Goal: Answer question/provide support

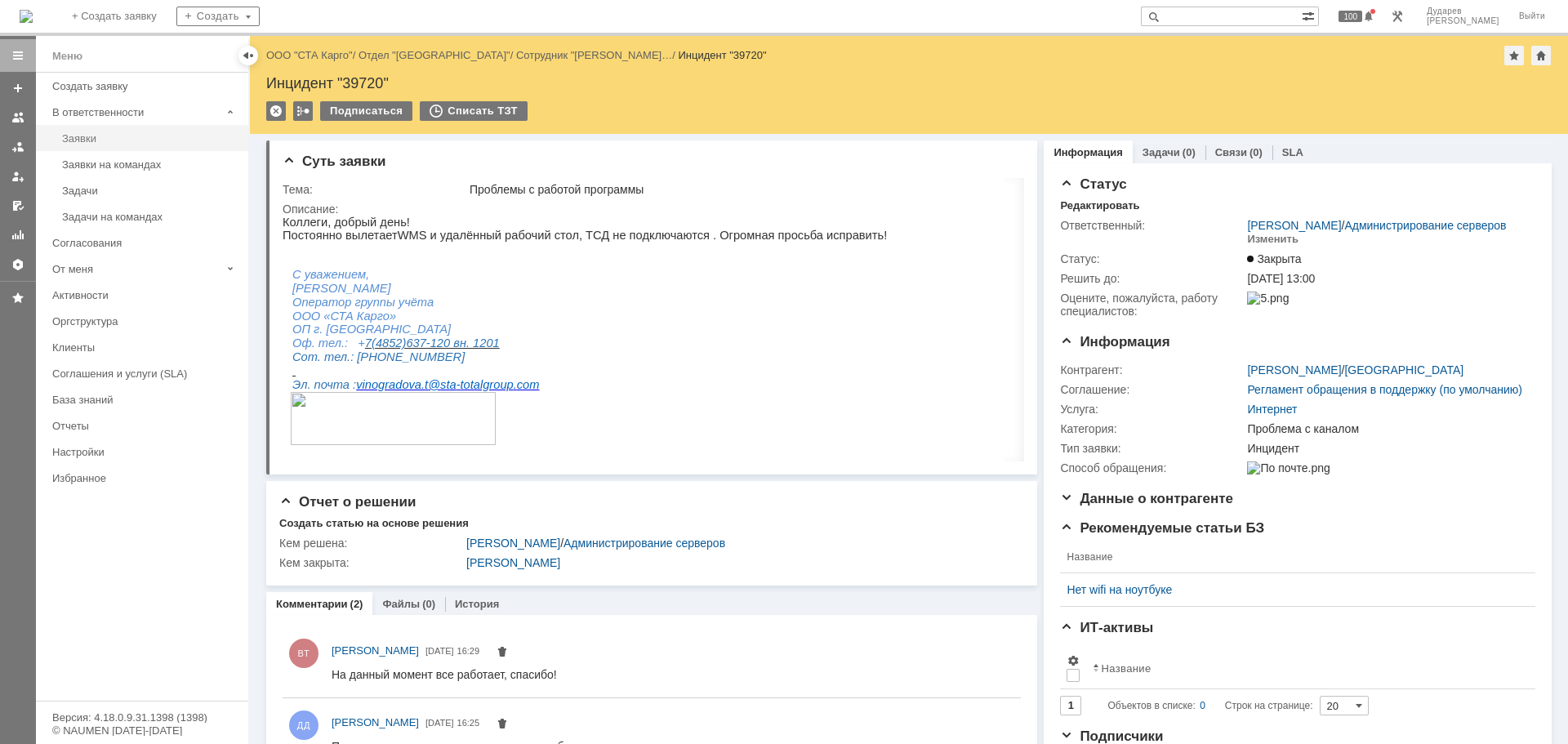
click at [116, 129] on link "Заявки" at bounding box center [150, 138] width 189 height 25
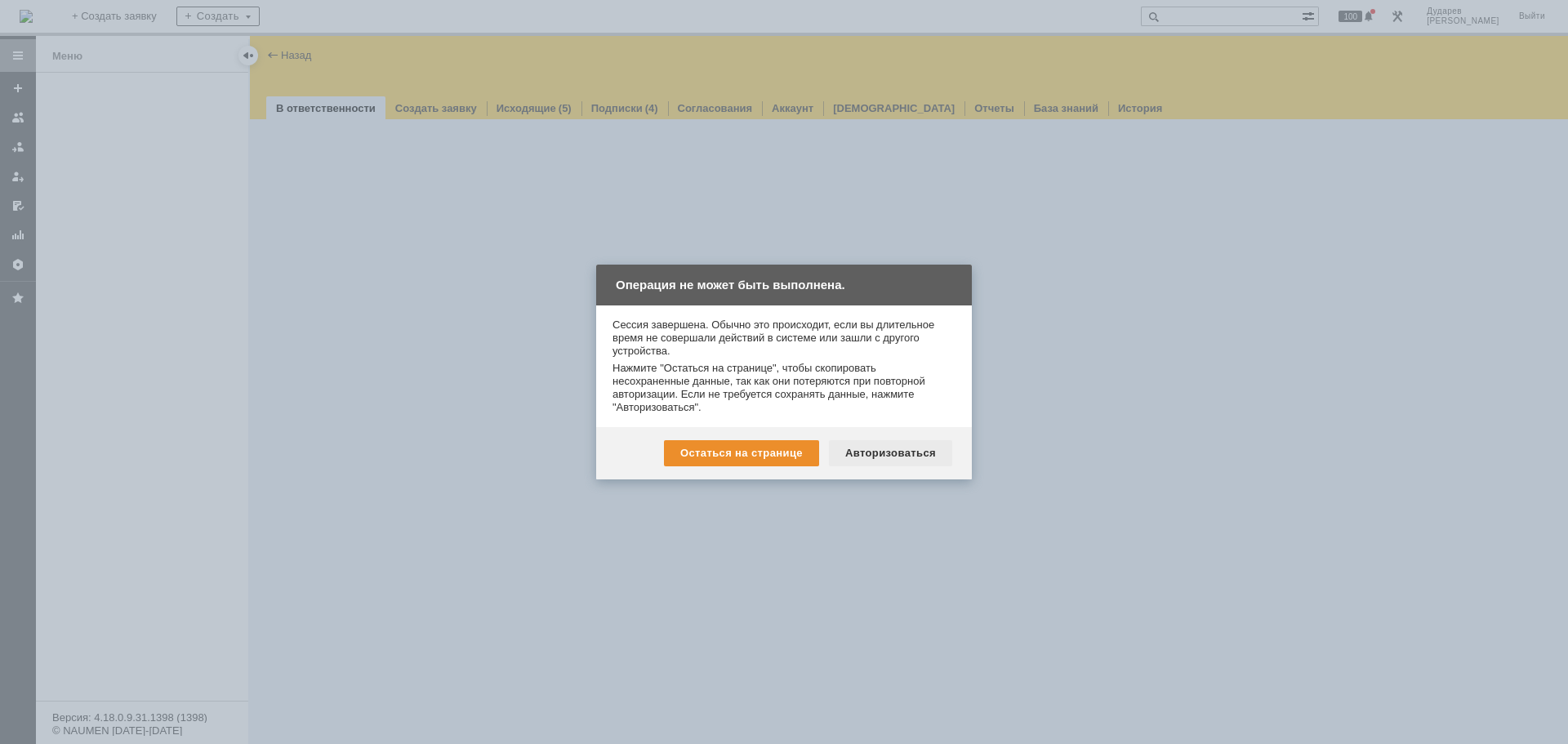
click at [891, 461] on div "Авторизоваться" at bounding box center [890, 452] width 123 height 26
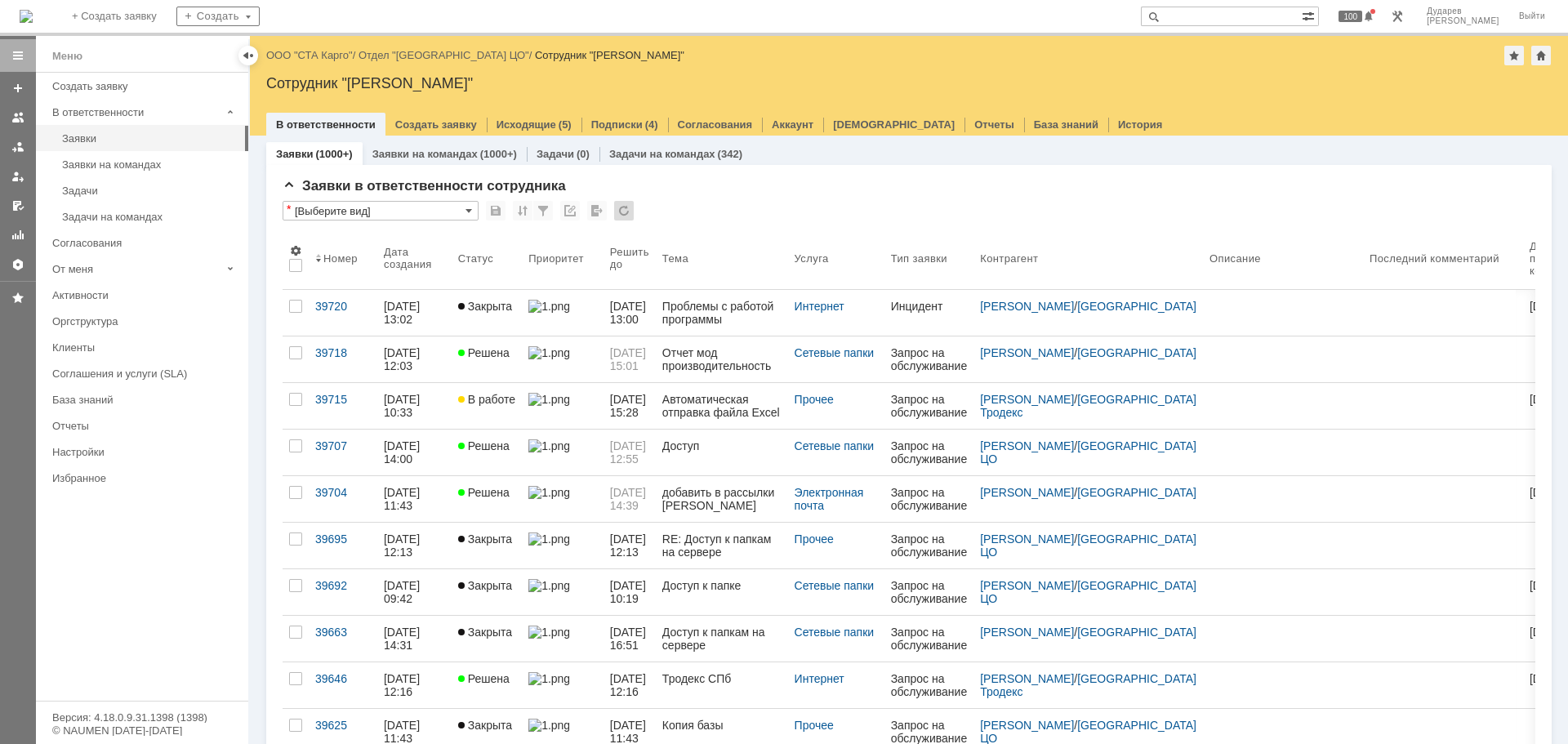
click at [577, 454] on link at bounding box center [562, 452] width 81 height 46
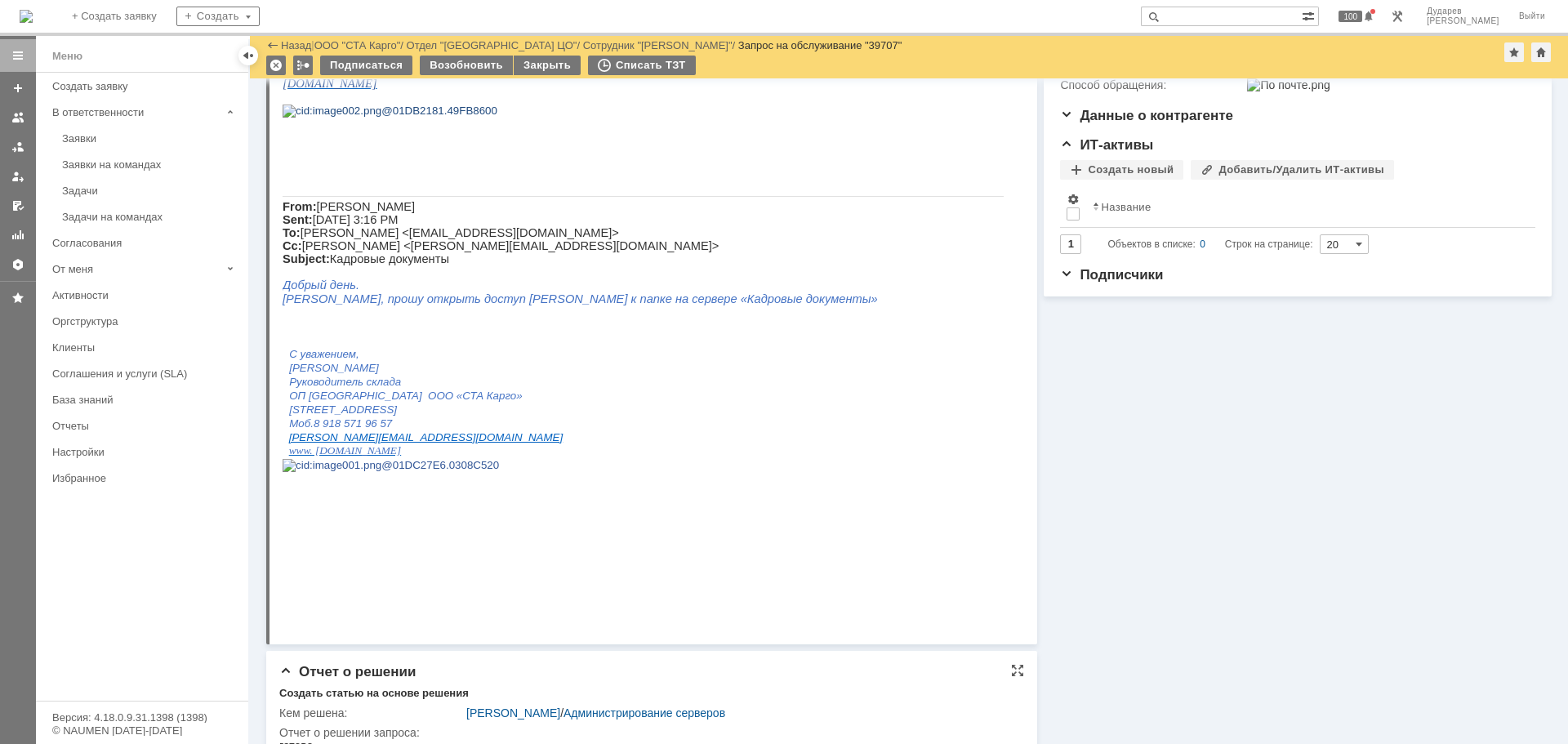
scroll to position [64, 0]
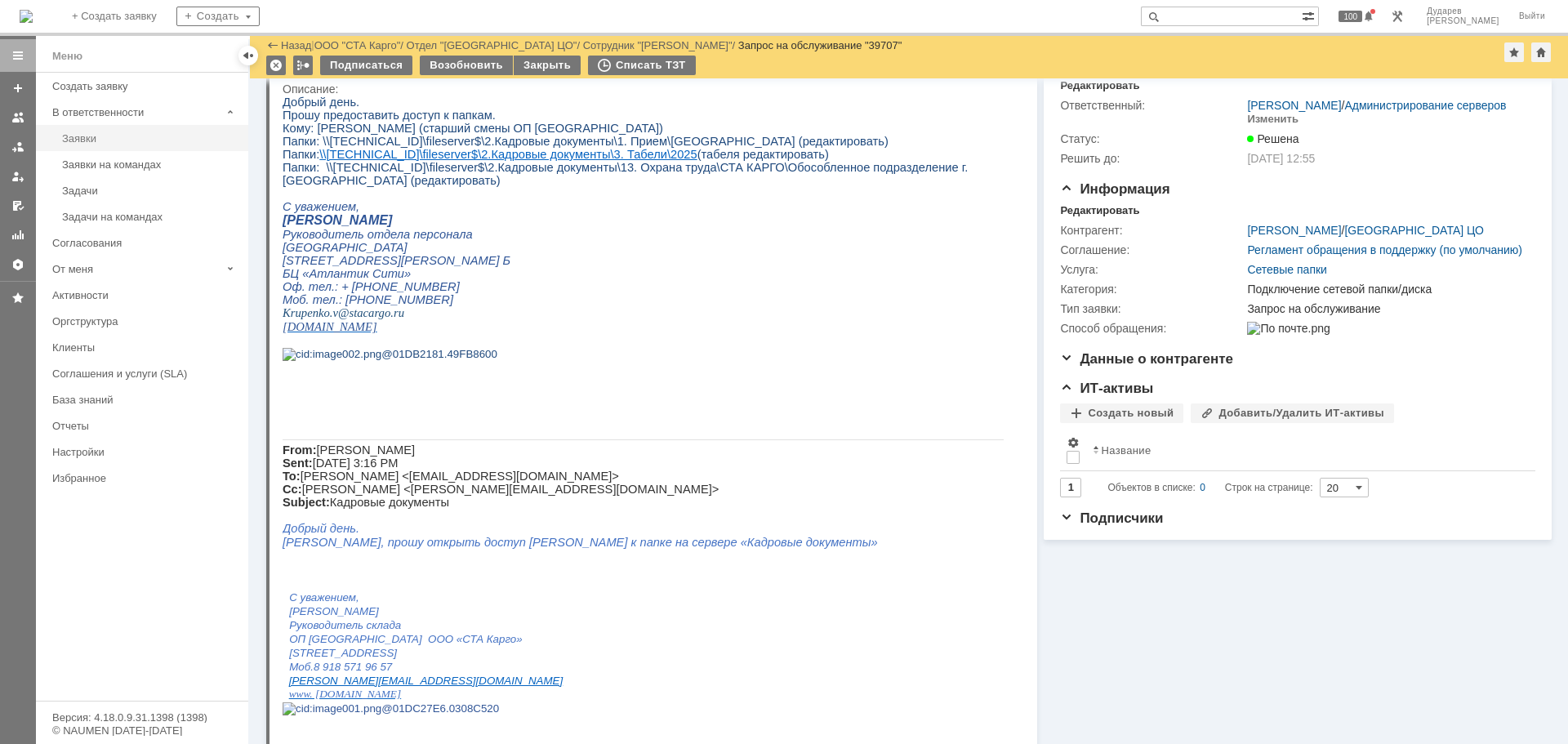
click at [125, 142] on div "Заявки" at bounding box center [150, 138] width 176 height 12
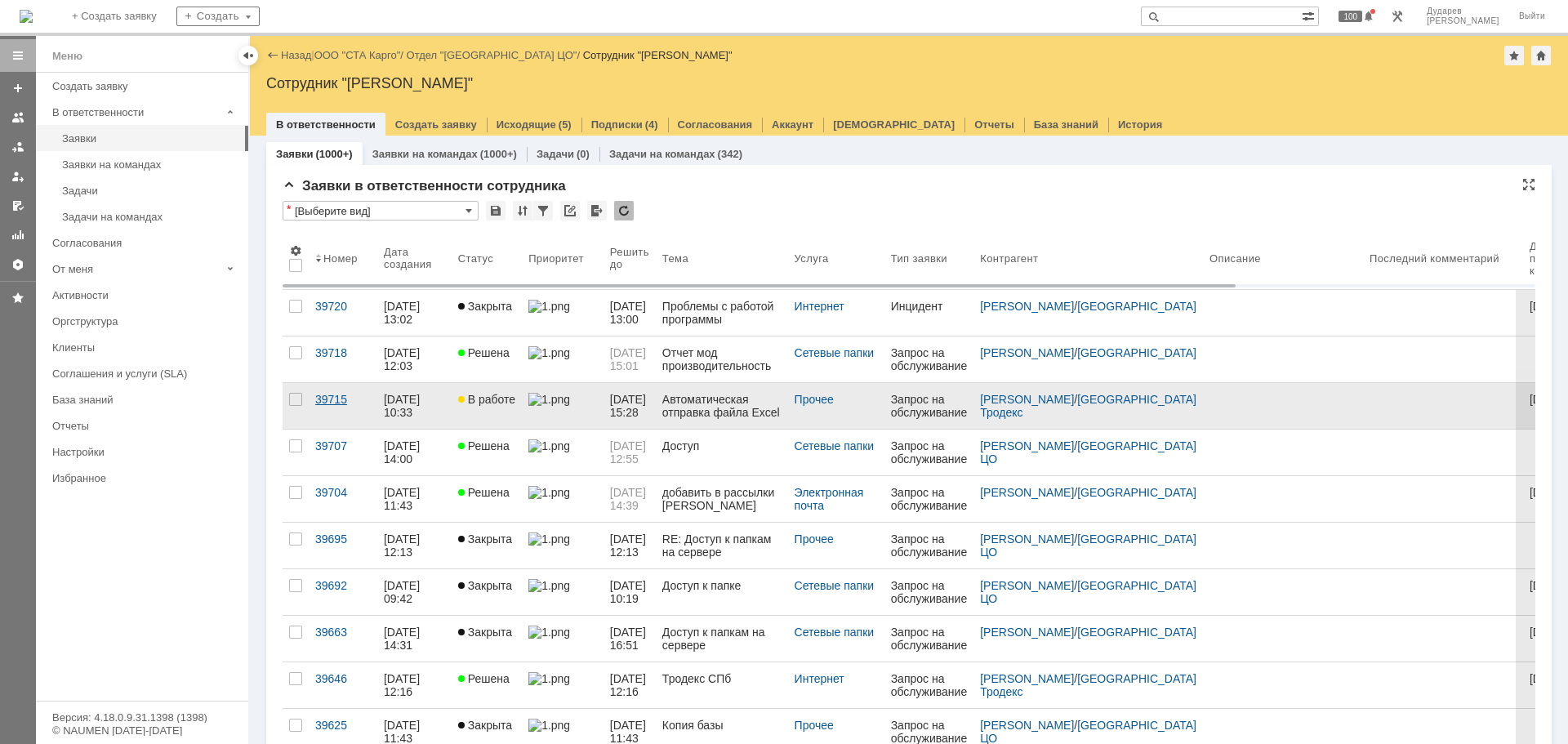
click at [325, 394] on div "39715" at bounding box center [342, 400] width 55 height 13
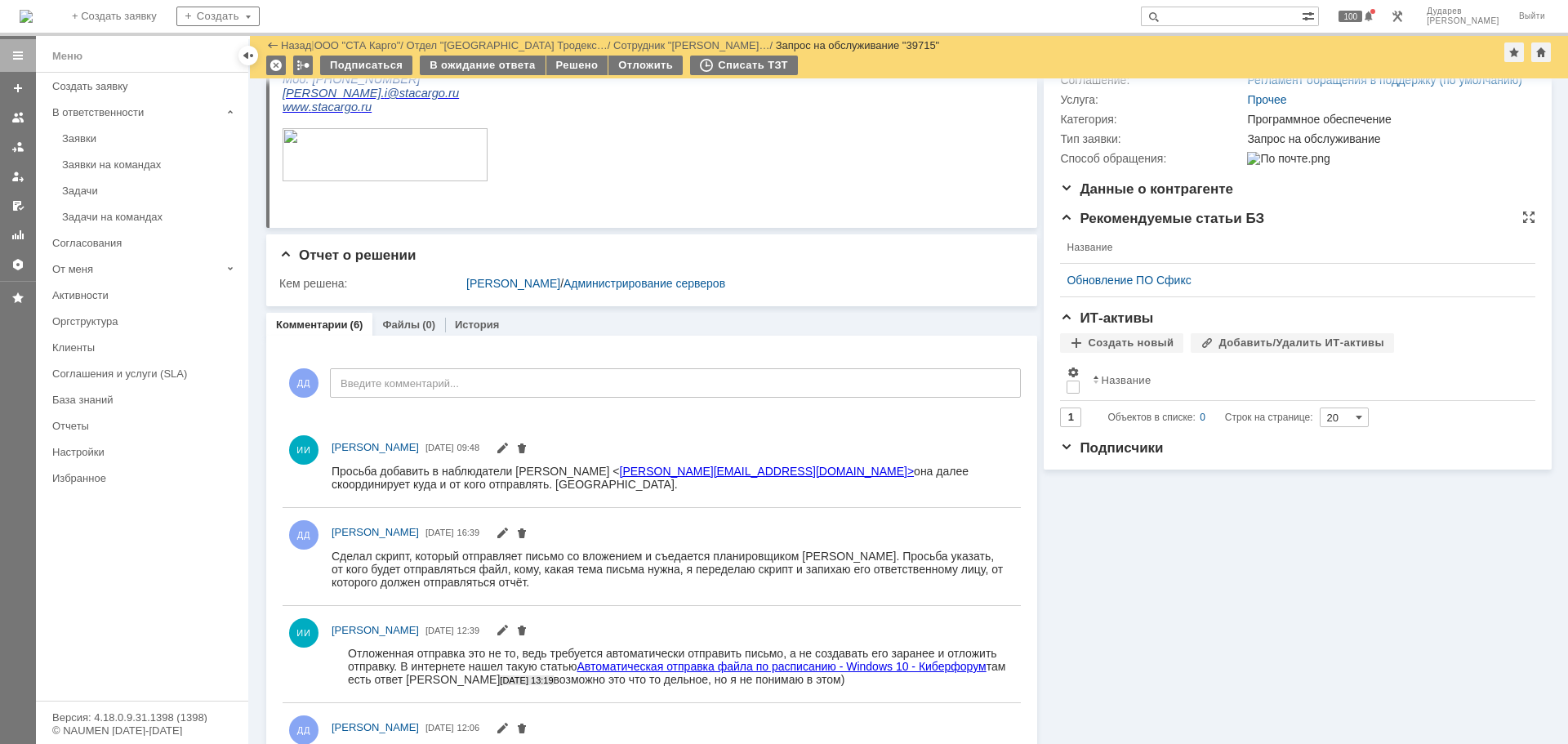
scroll to position [245, 0]
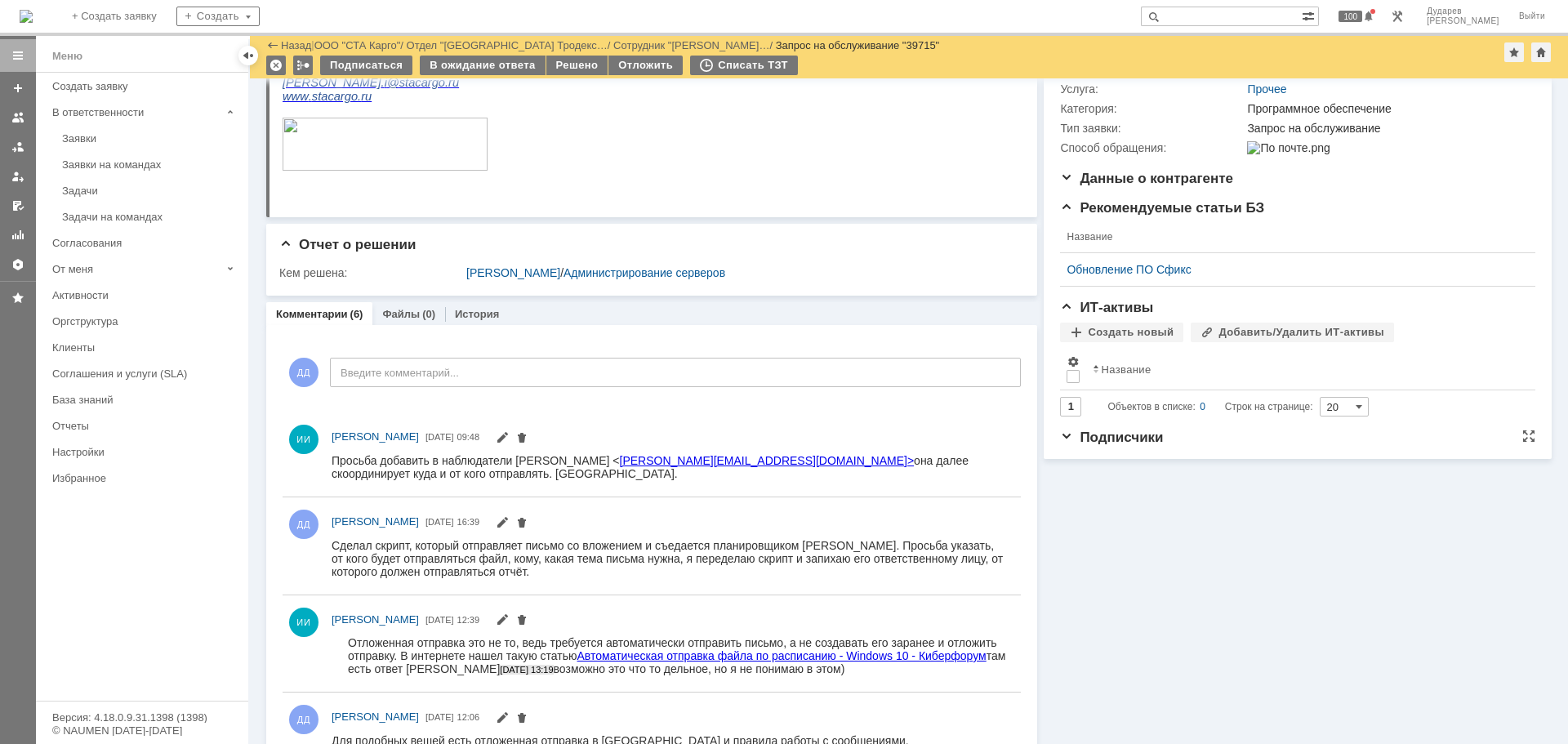
click at [1100, 445] on span "Подписчики" at bounding box center [1112, 437] width 103 height 15
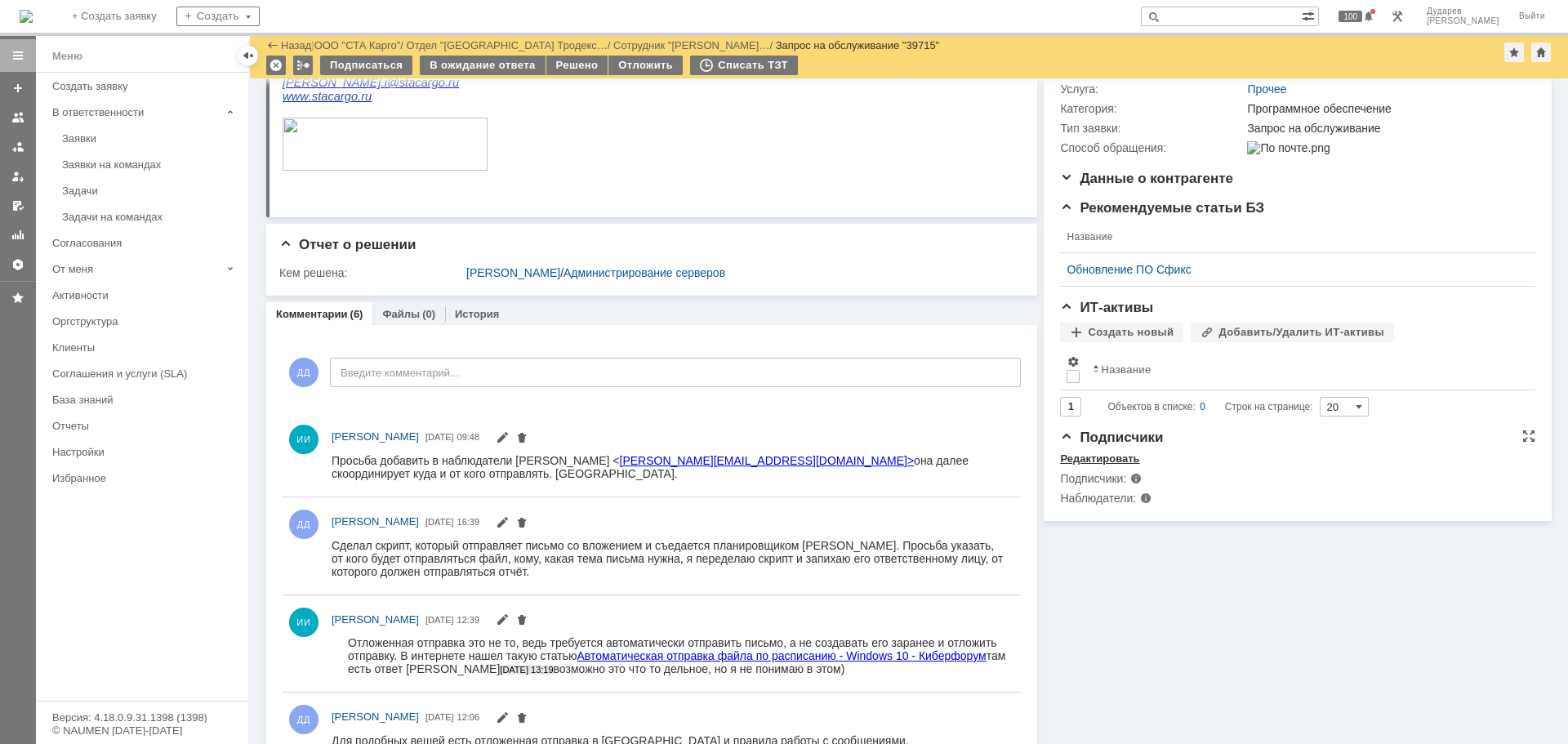
click at [1111, 465] on div "Редактировать" at bounding box center [1099, 459] width 79 height 13
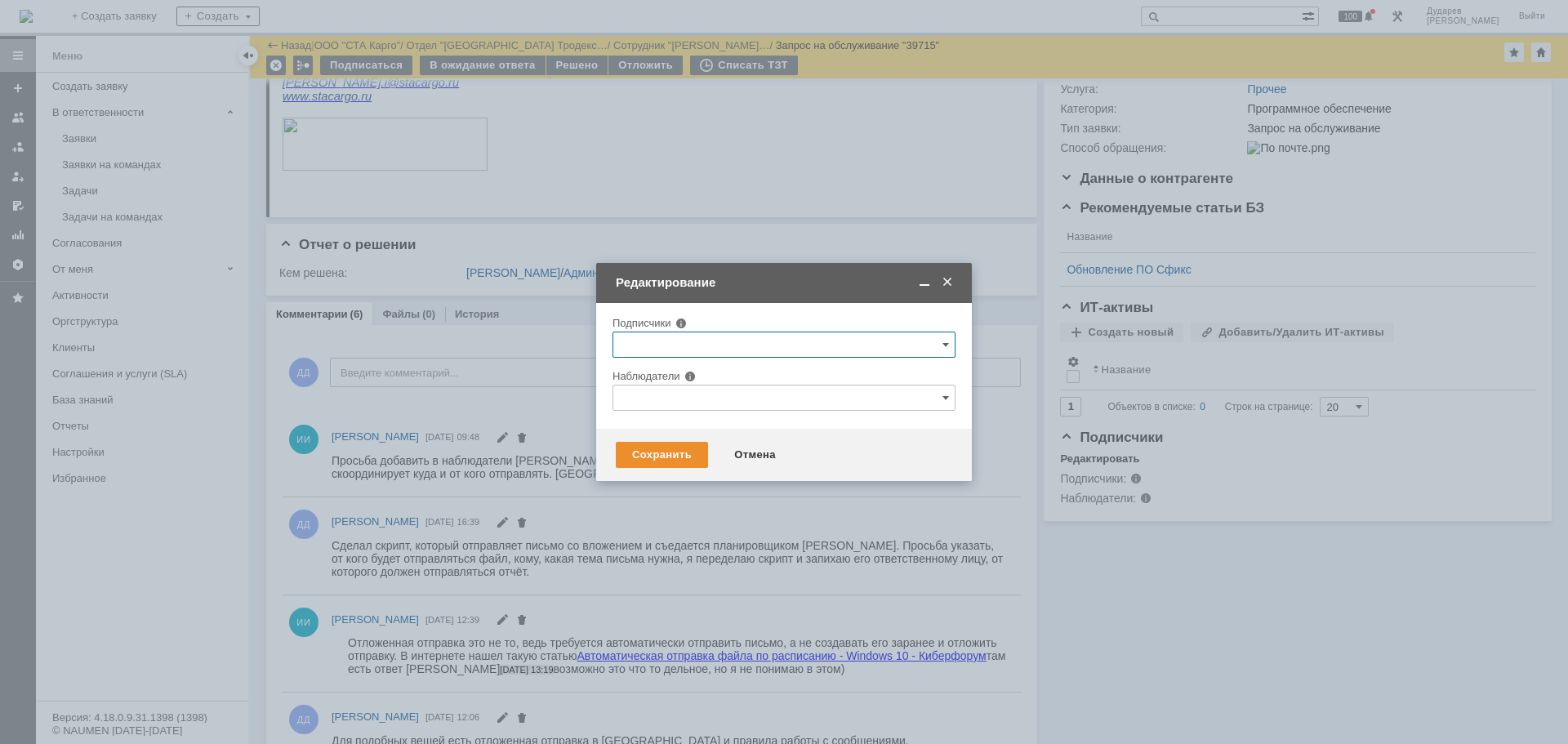
click at [715, 393] on input "text" at bounding box center [784, 397] width 342 height 26
type input "h"
click at [682, 492] on span at bounding box center [682, 490] width 0 height 9
click at [674, 492] on input "[PERSON_NAME]" at bounding box center [670, 492] width 11 height 11
type input "[PERSON_NAME]"
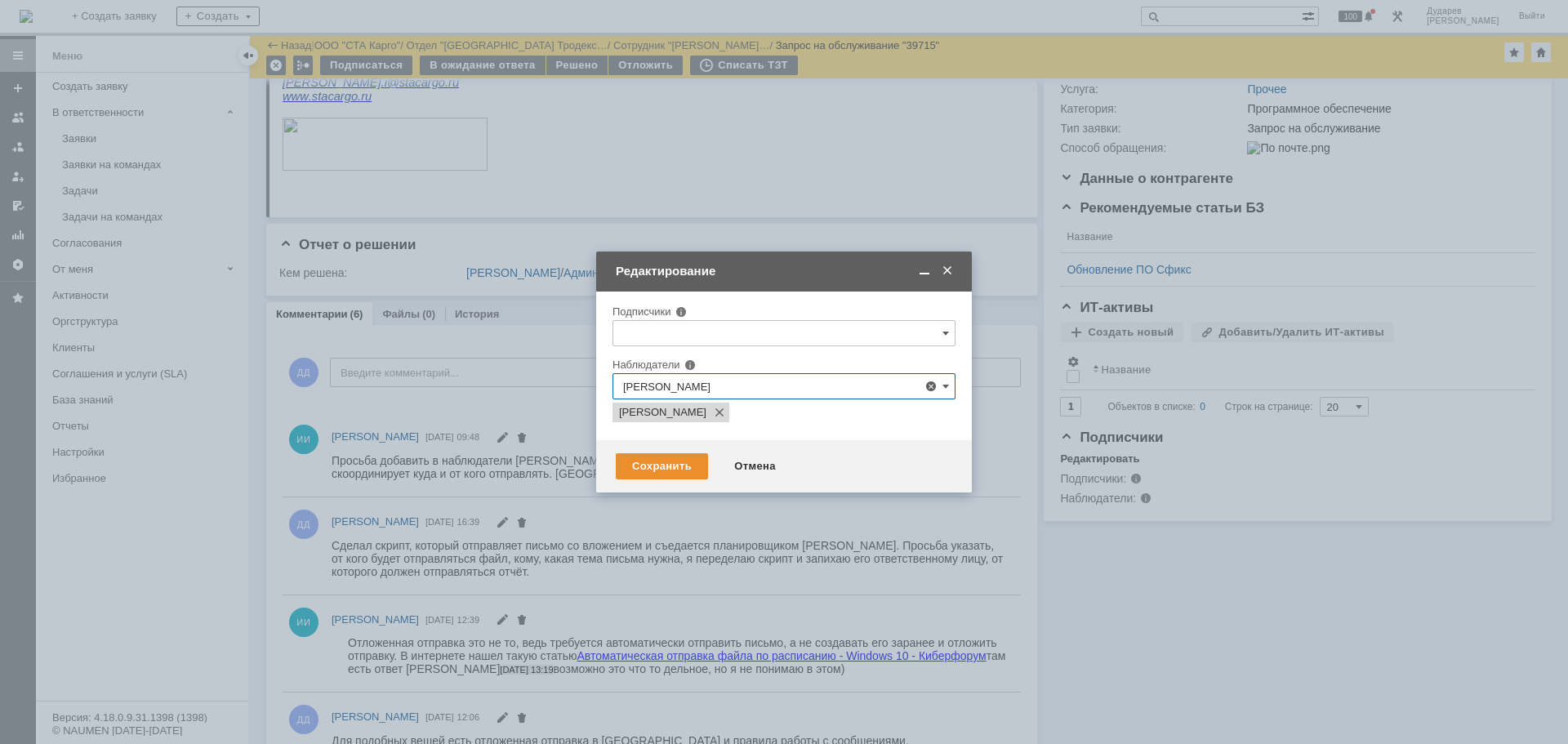
click at [885, 361] on div "Наблюдатели" at bounding box center [772, 364] width 320 height 11
click at [672, 472] on div "Сохранить" at bounding box center [662, 466] width 92 height 26
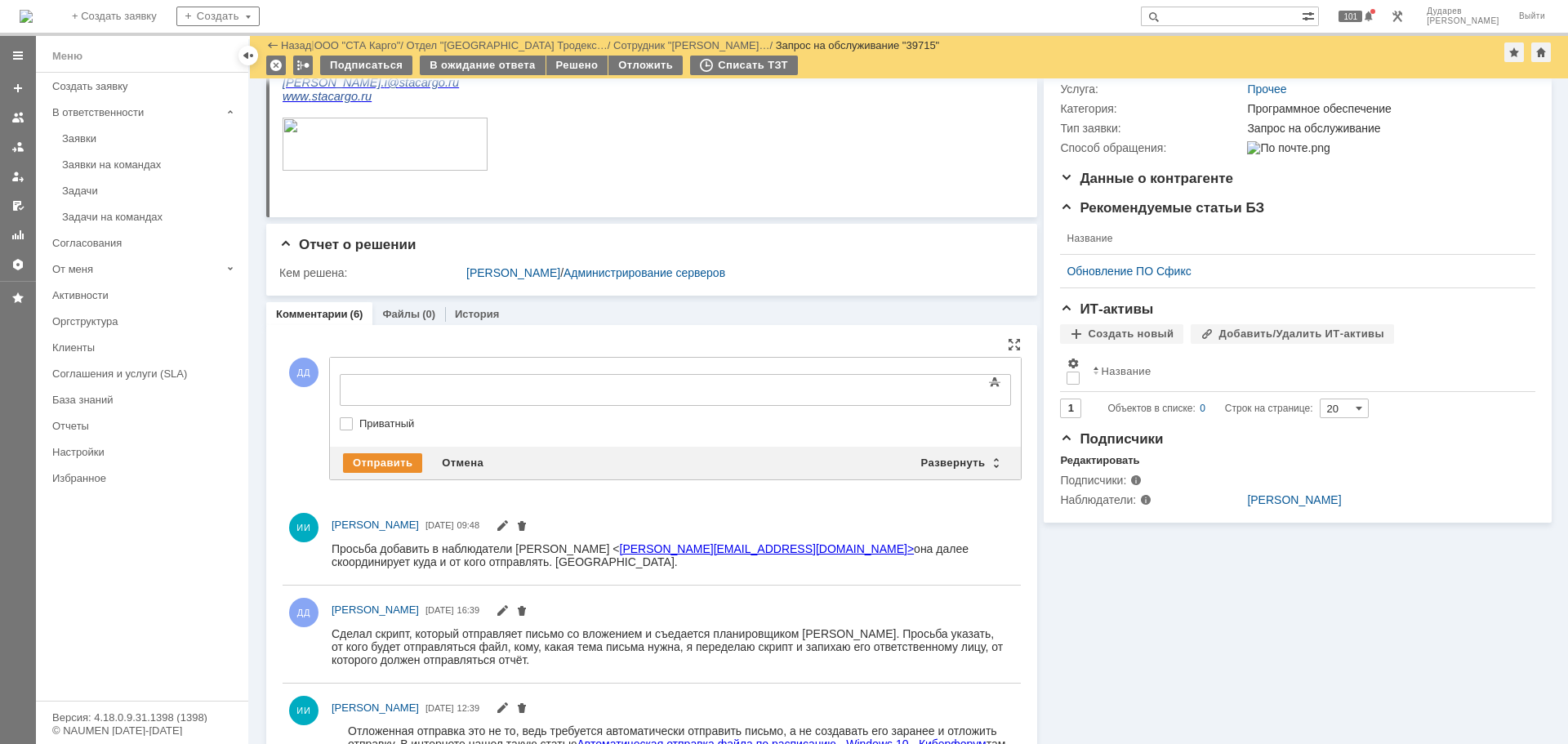
scroll to position [0, 0]
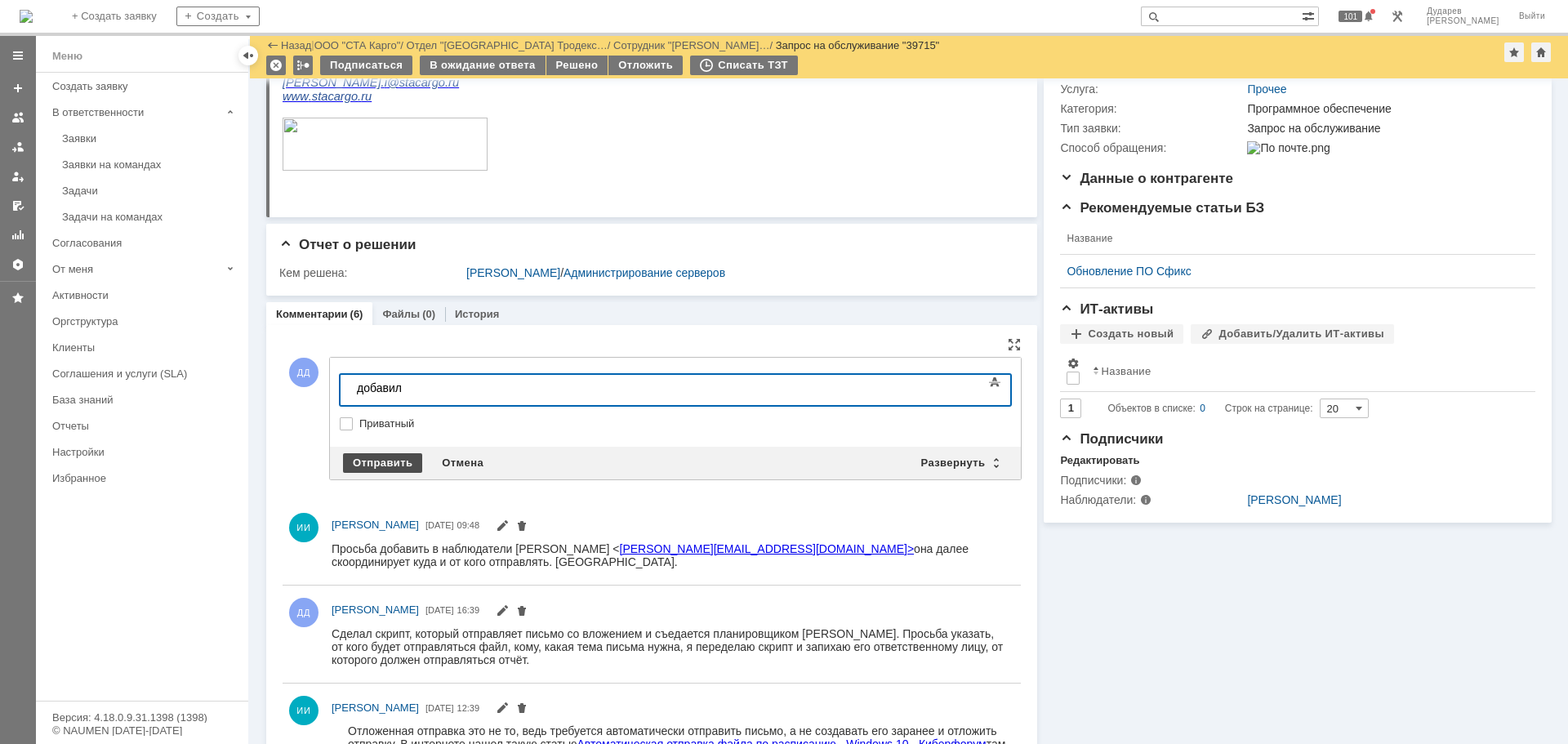
click at [373, 463] on div "Отправить" at bounding box center [382, 463] width 79 height 19
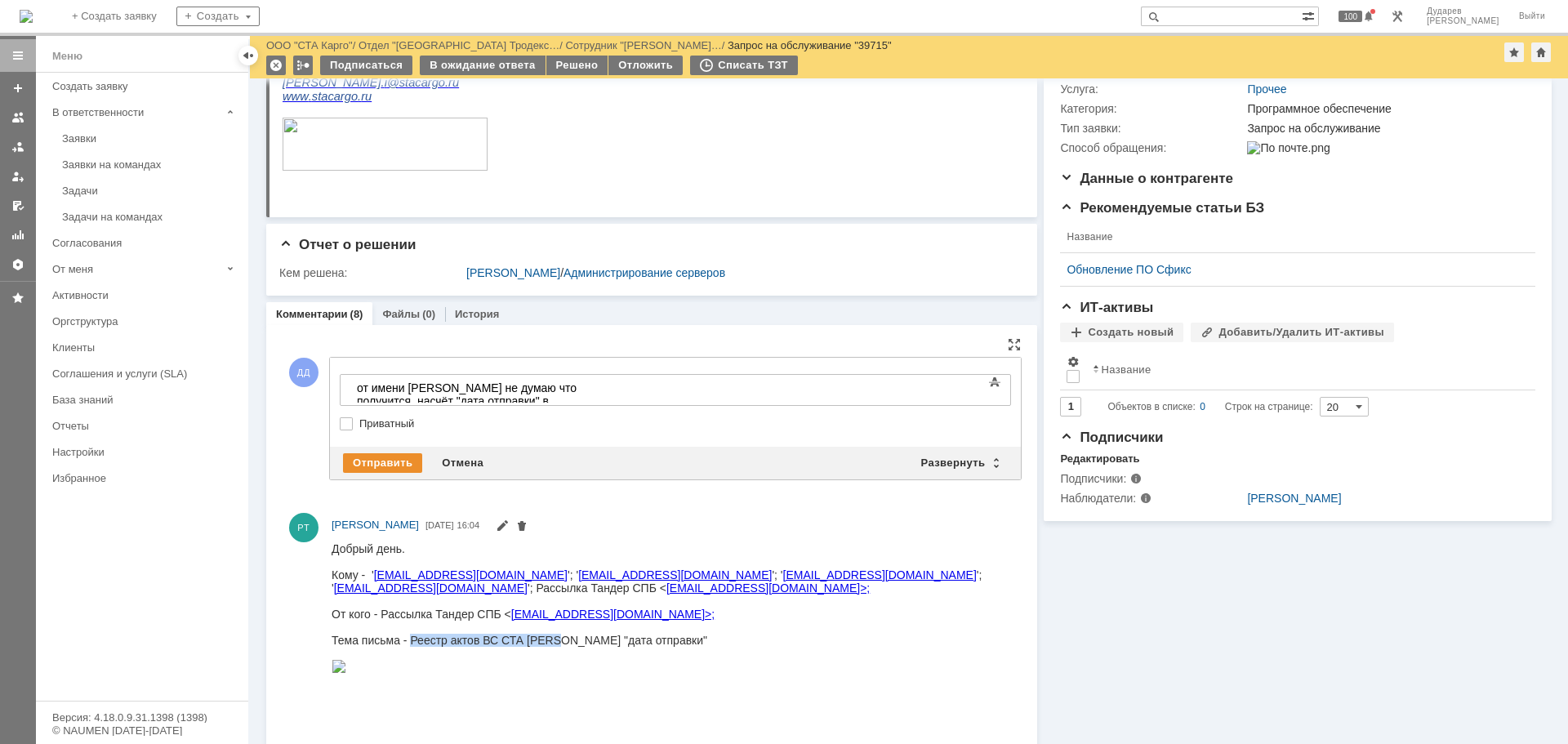
drag, startPoint x: 410, startPoint y: 640, endPoint x: 554, endPoint y: 639, distance: 144.0
click at [554, 639] on div "Тема письма - Реестр актов ВС СТА [PERSON_NAME] "дата отправки"" at bounding box center [669, 639] width 674 height 13
copy div "Реестр актов ВС СТА Карго"
click at [228, 514] on div "Меню Создать заявку В ответственности Заявки Заявки на командах Задачи Задачи н…" at bounding box center [143, 386] width 212 height 627
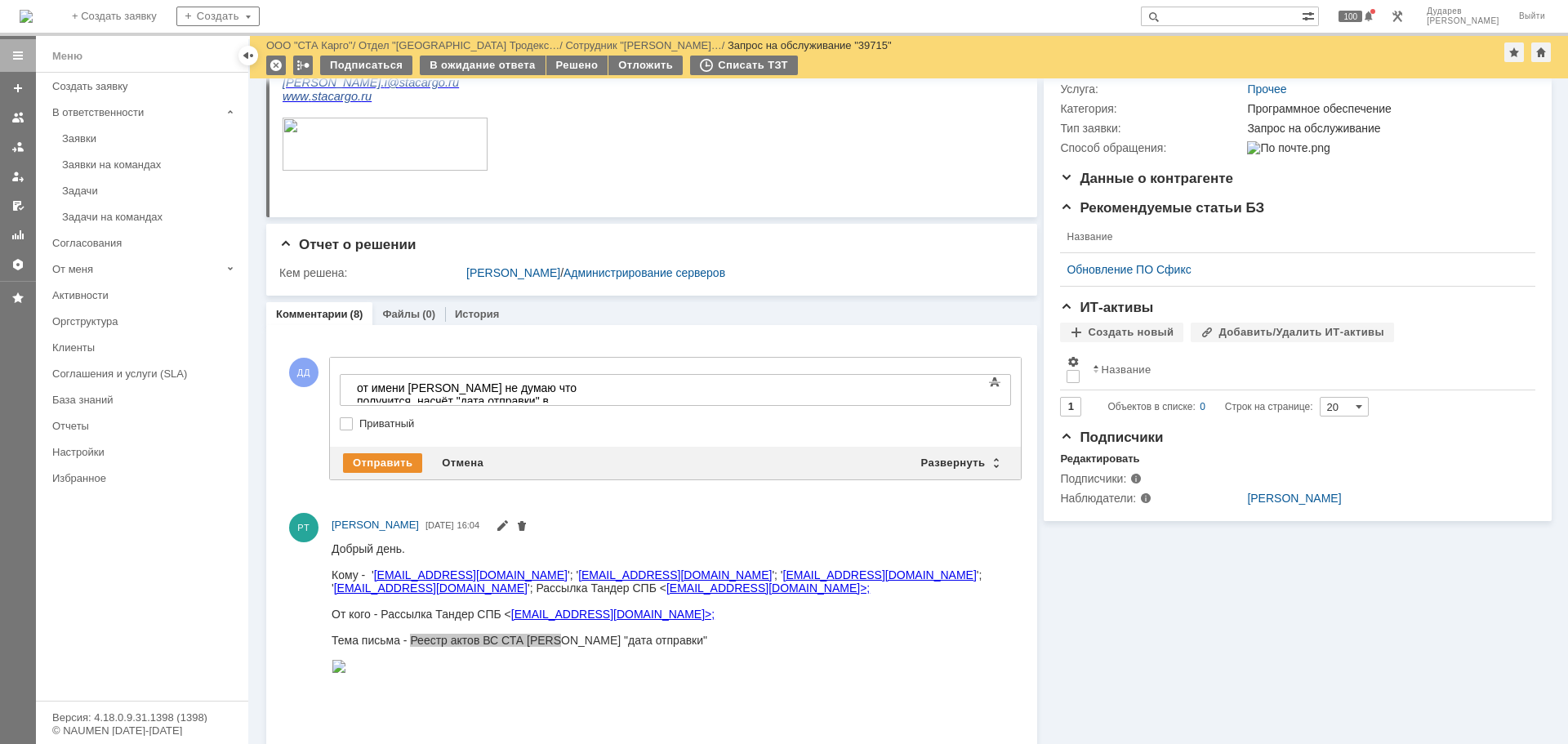
click at [107, 580] on div "Меню Создать заявку В ответственности Заявки Заявки на командах Задачи Задачи н…" at bounding box center [143, 386] width 212 height 627
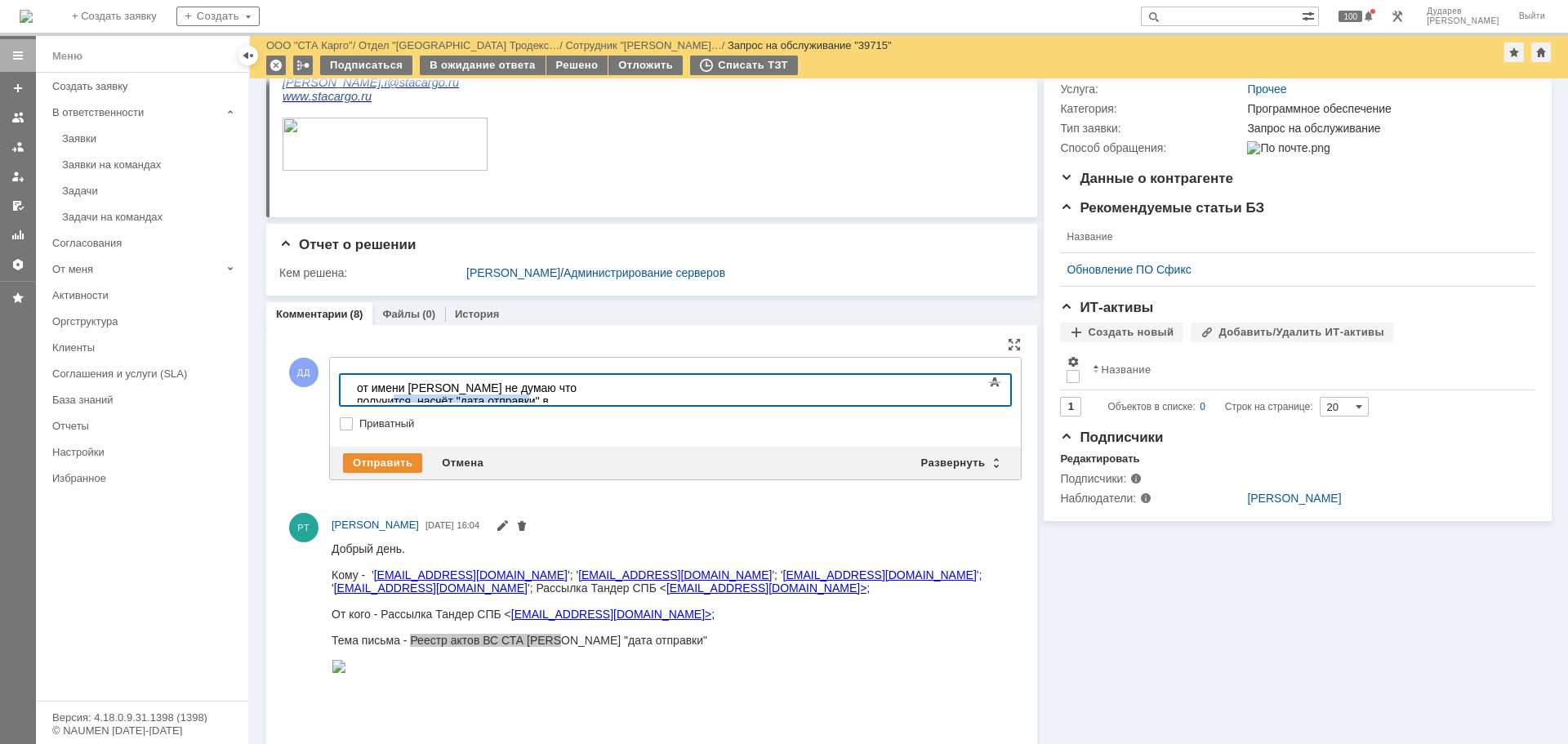
drag, startPoint x: 598, startPoint y: 388, endPoint x: 736, endPoint y: 378, distance: 138.4
click at [595, 378] on body "от имени рассылки не думаю что получится, насчёт "дата отправки" в" at bounding box center [473, 394] width 245 height 39
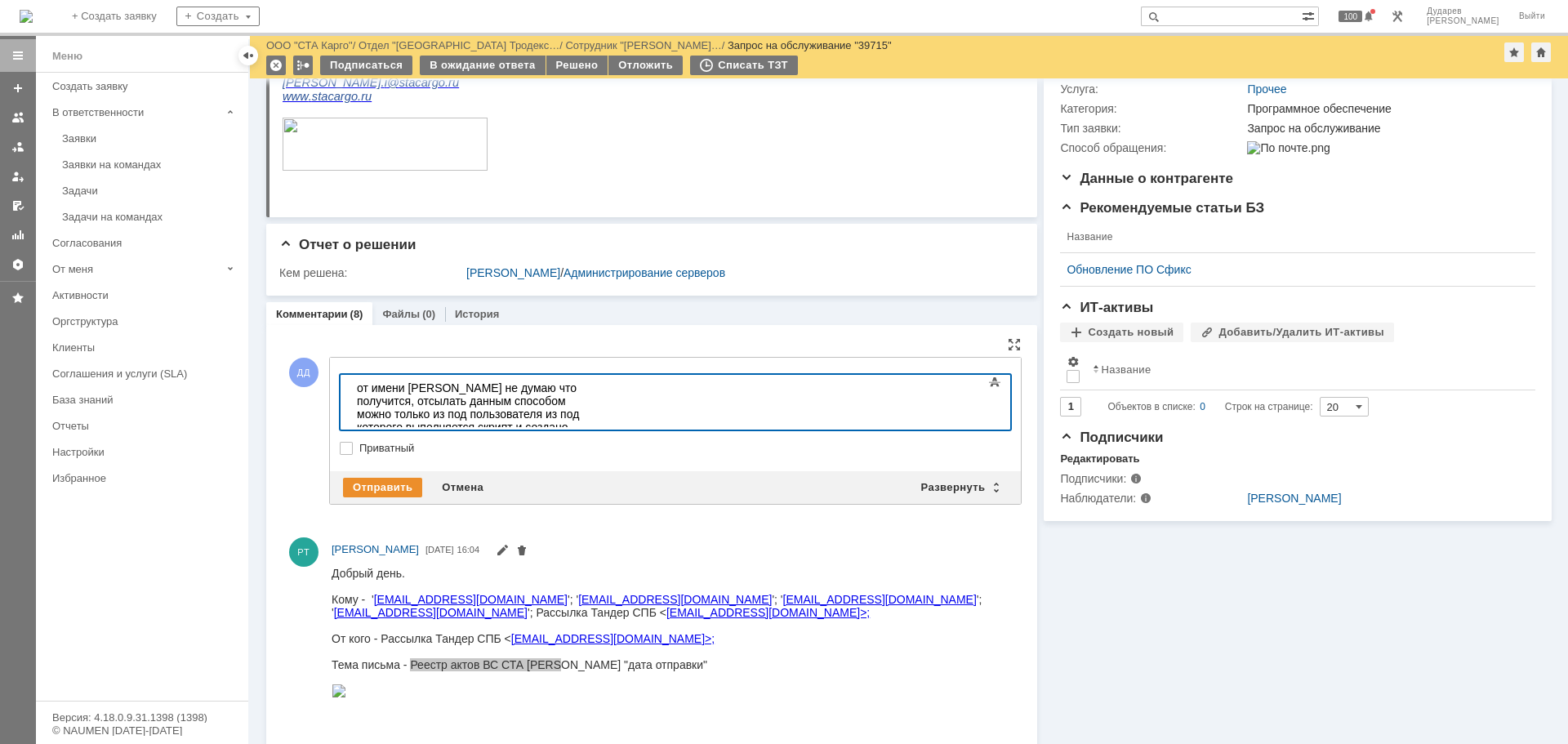
click at [418, 418] on div "от имени рассылки не думаю что получится, отсылать данным способом можно только…" at bounding box center [473, 427] width 232 height 92
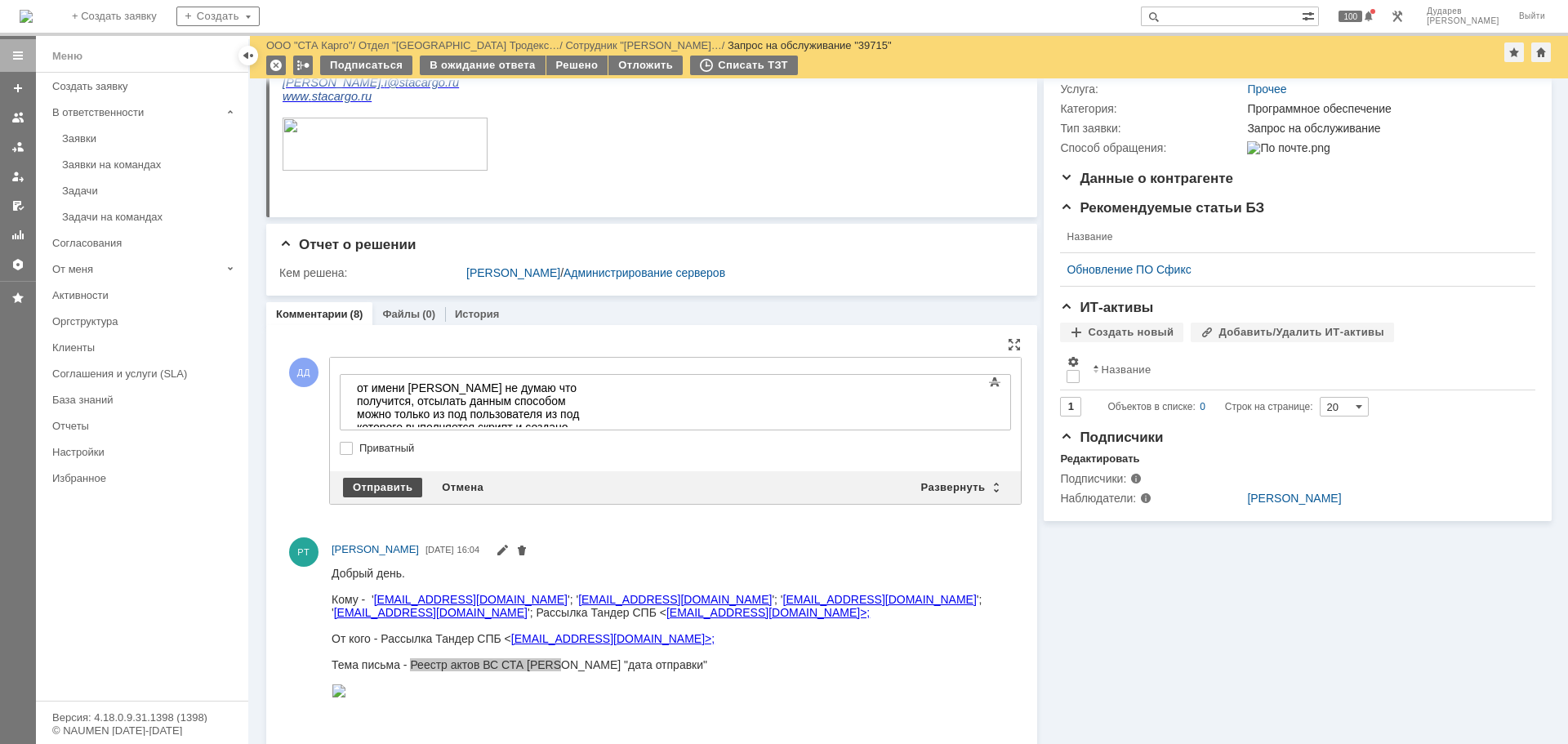
click at [388, 483] on div "Отправить" at bounding box center [382, 487] width 79 height 19
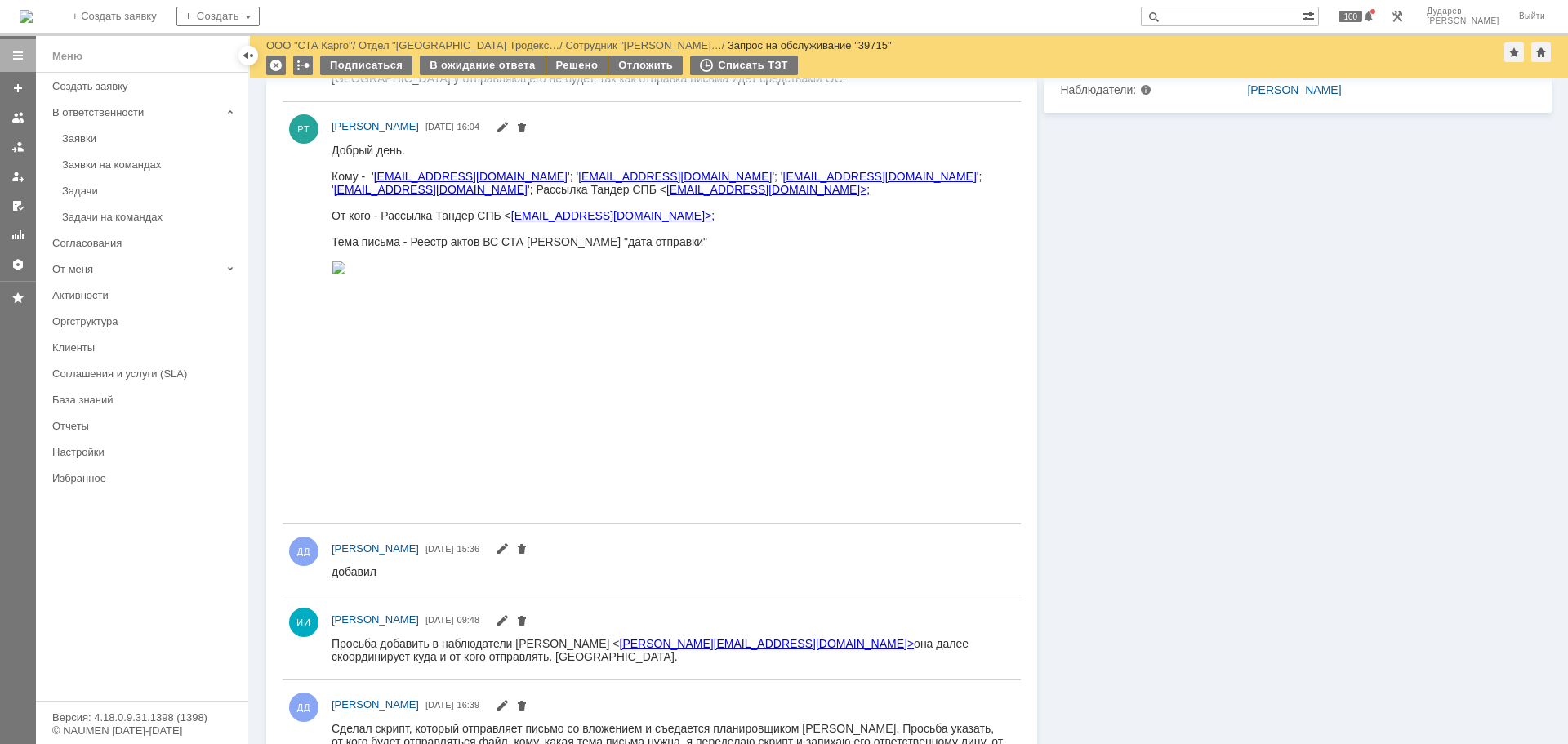
scroll to position [245, 0]
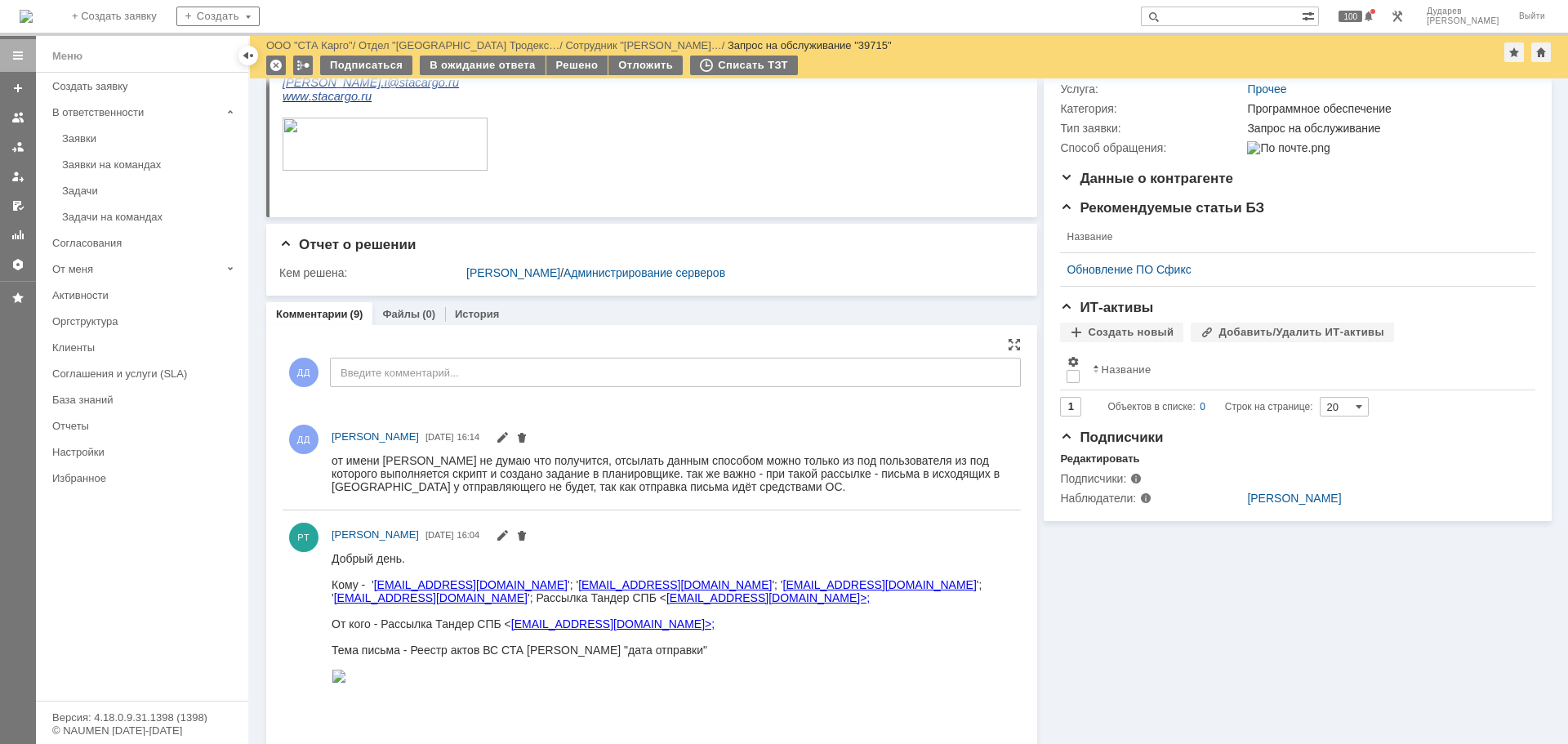
click at [737, 479] on div "от имени [PERSON_NAME] не думаю что получится, отсылать данным способом можно т…" at bounding box center [669, 472] width 674 height 39
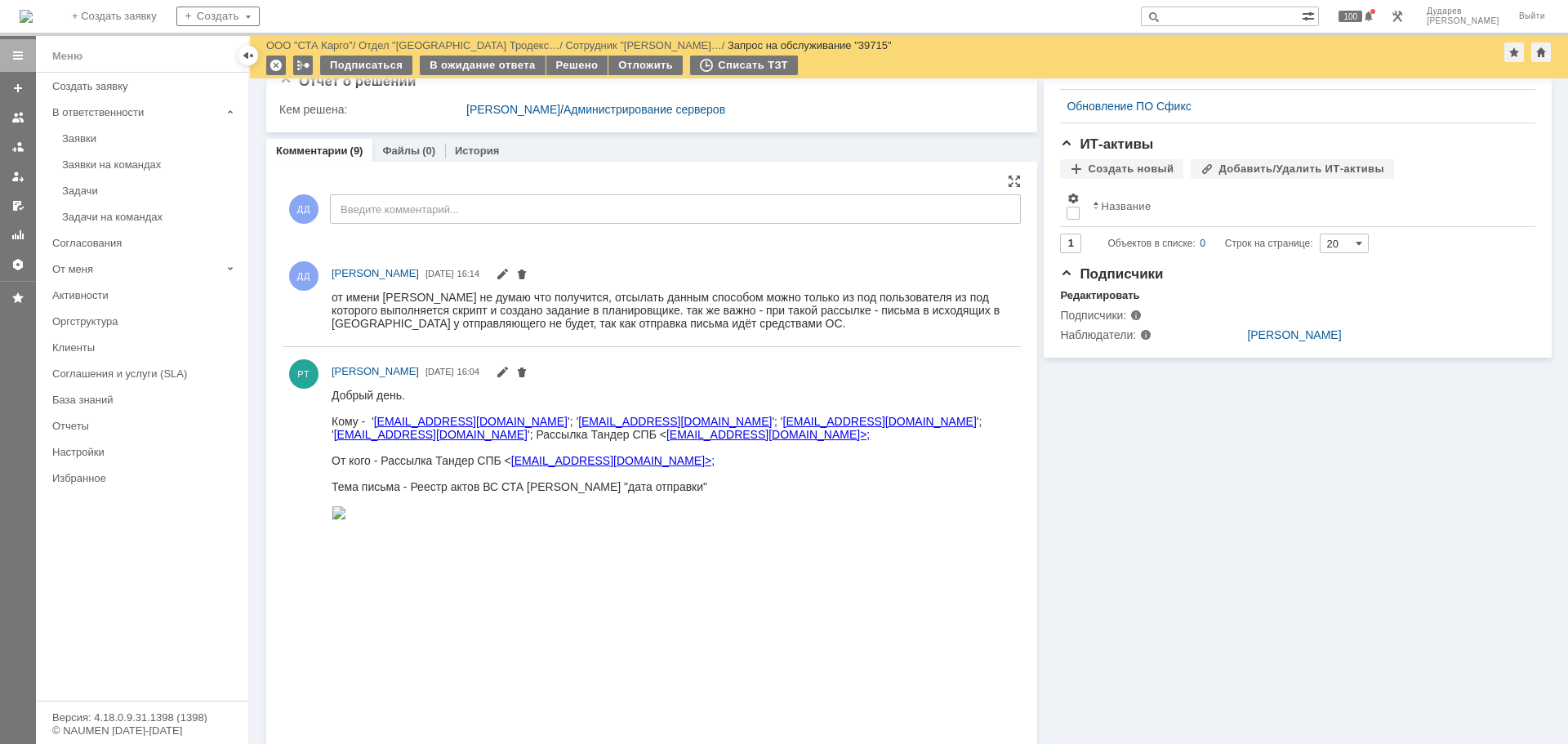
scroll to position [0, 0]
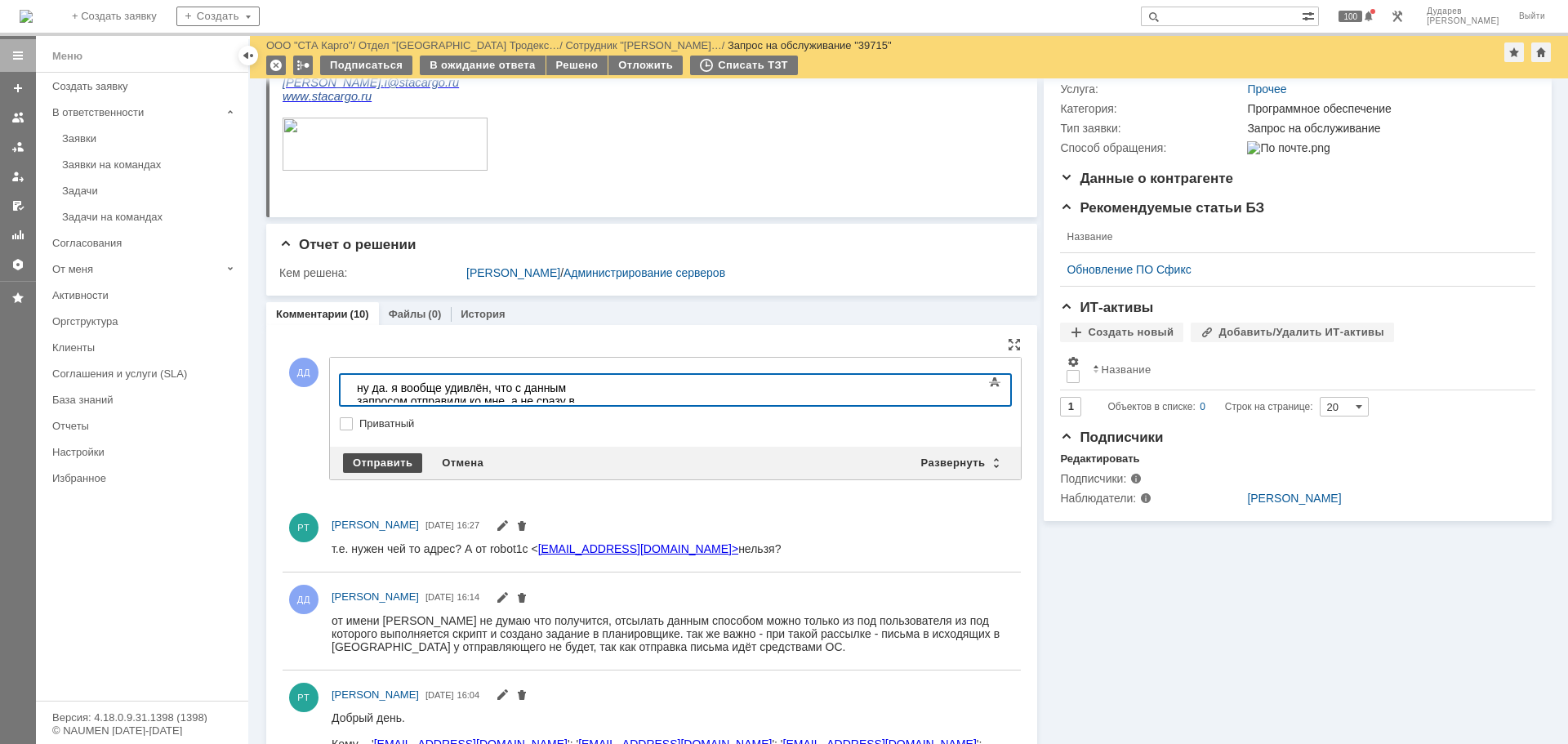
click at [399, 457] on div "Отправить" at bounding box center [382, 463] width 79 height 19
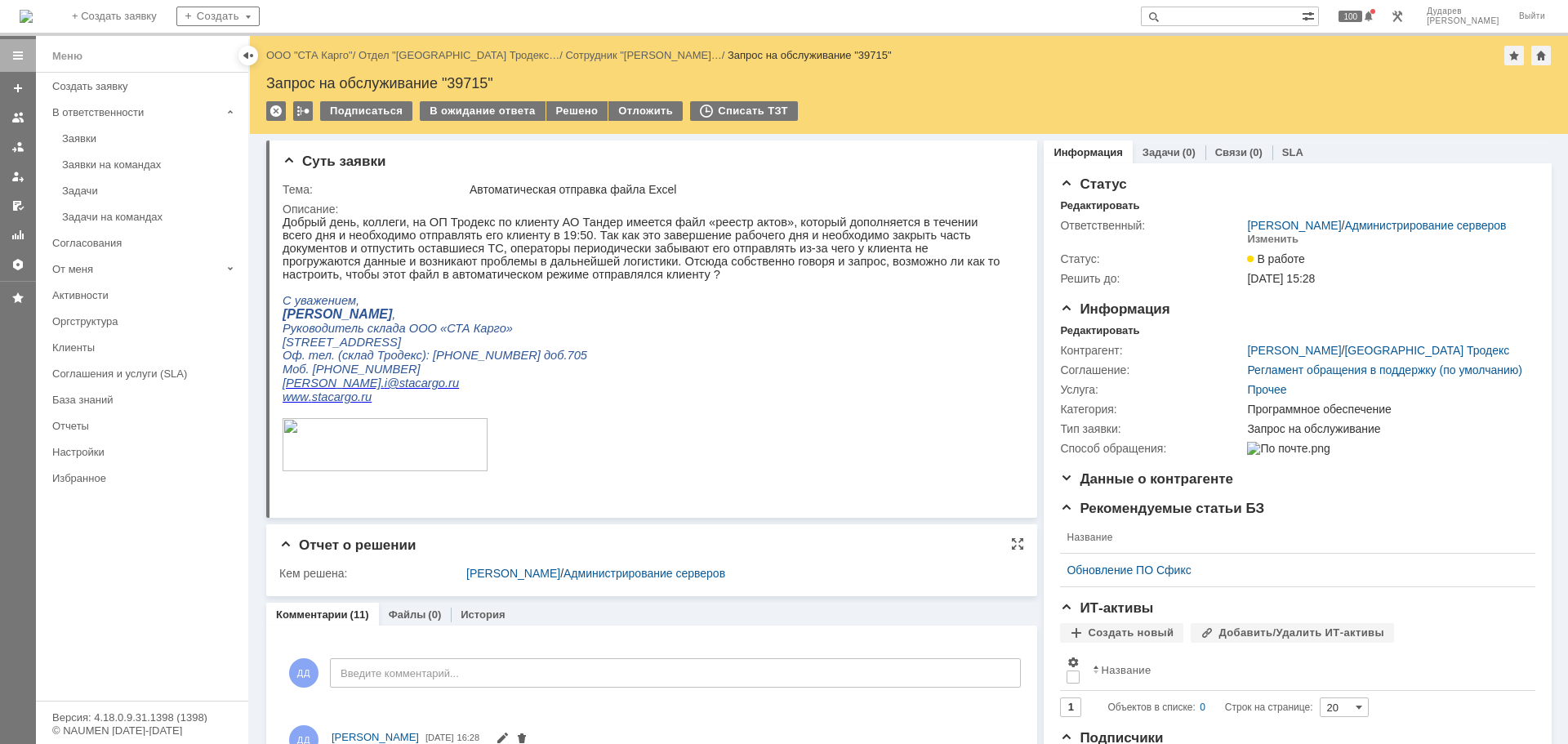
scroll to position [571, 0]
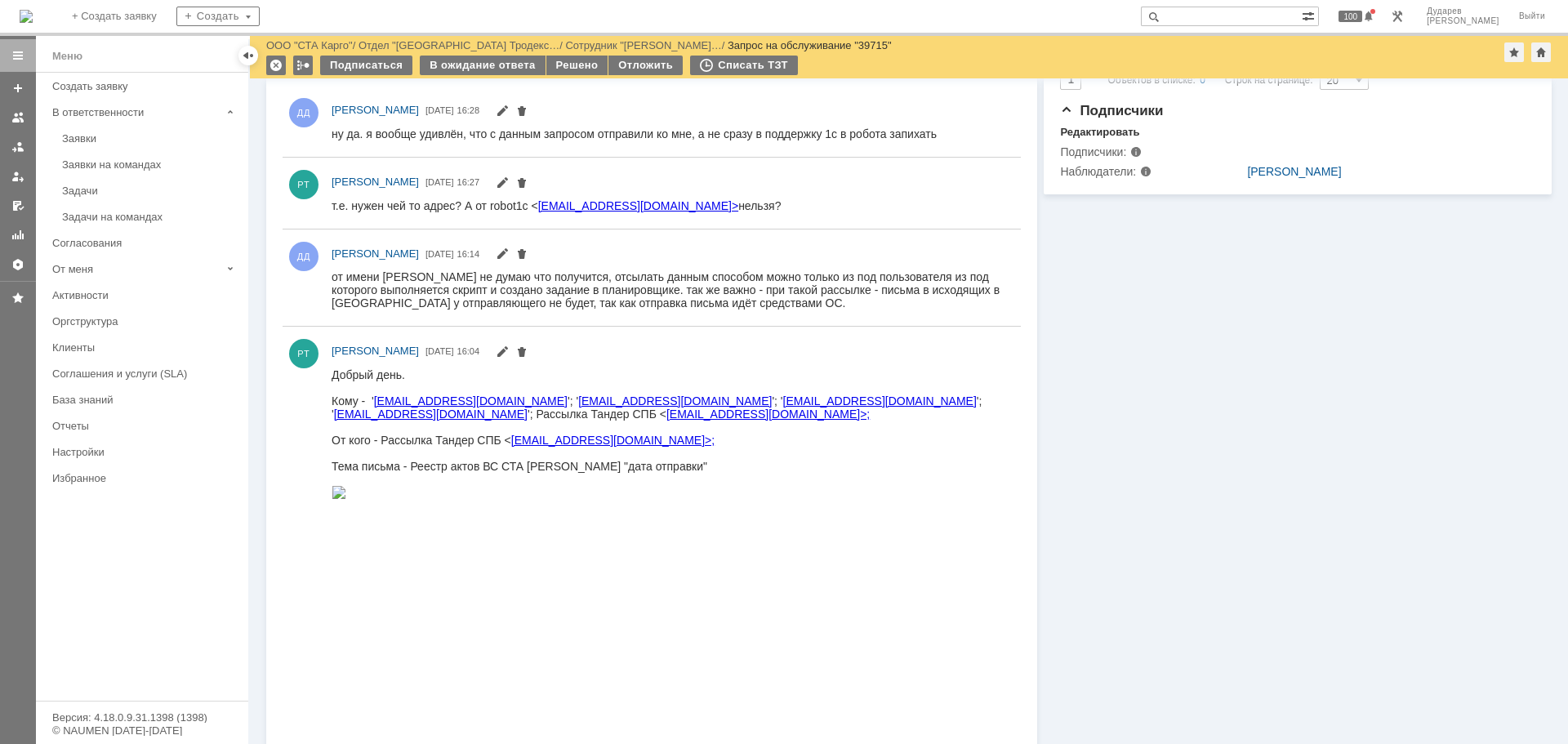
click at [560, 277] on div "от имени [PERSON_NAME] не думаю что получится, отсылать данным способом можно т…" at bounding box center [669, 289] width 674 height 39
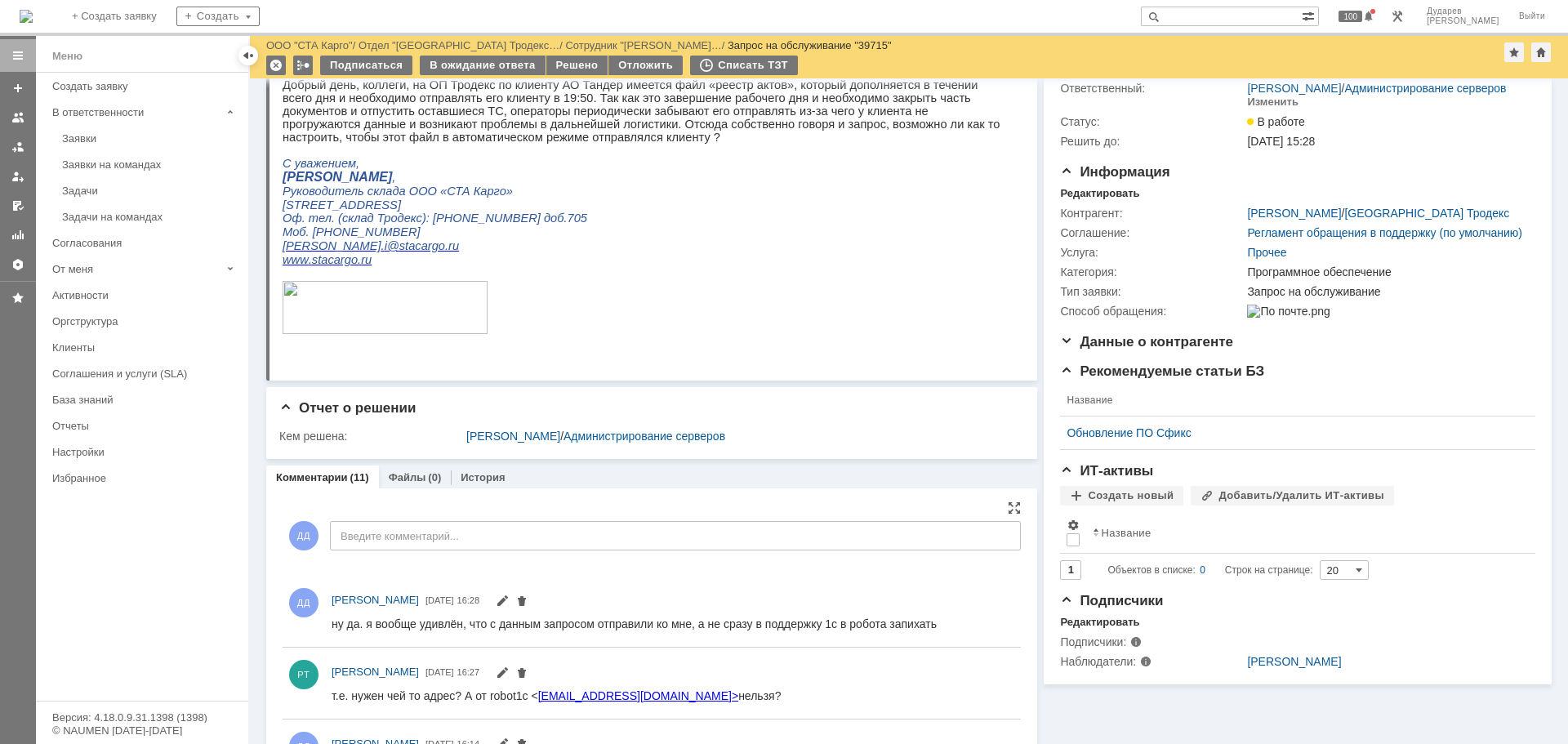
scroll to position [0, 0]
